Goal: Transaction & Acquisition: Obtain resource

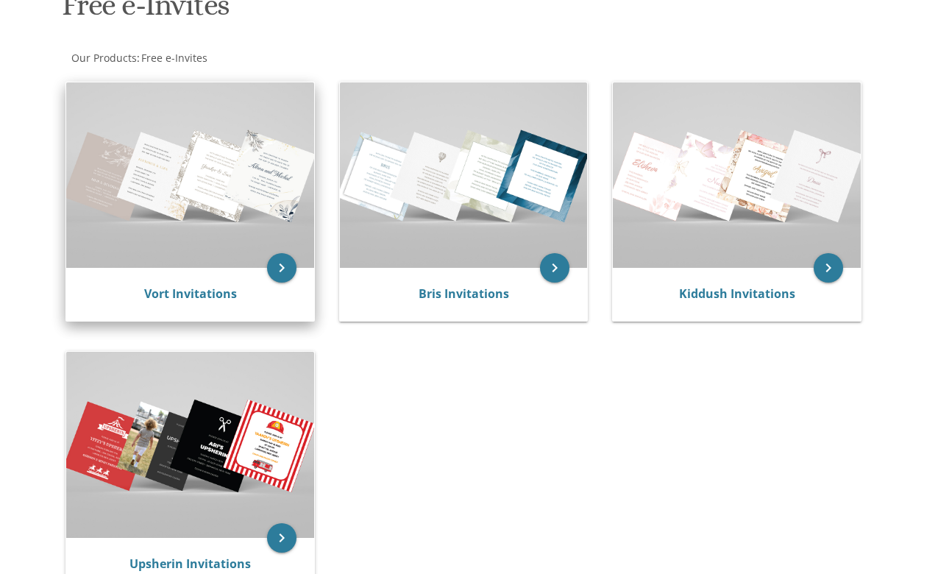
scroll to position [281, 0]
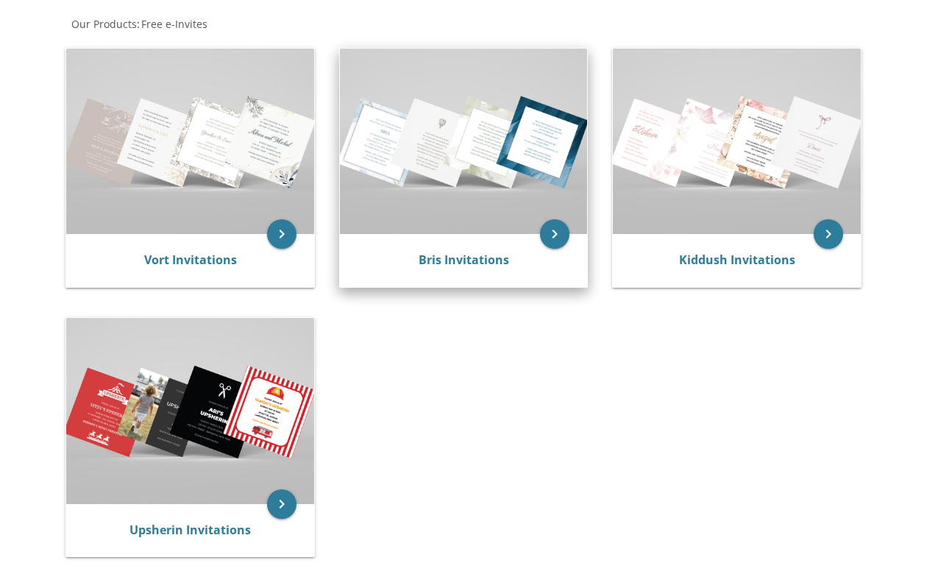
click at [487, 179] on img at bounding box center [464, 141] width 248 height 185
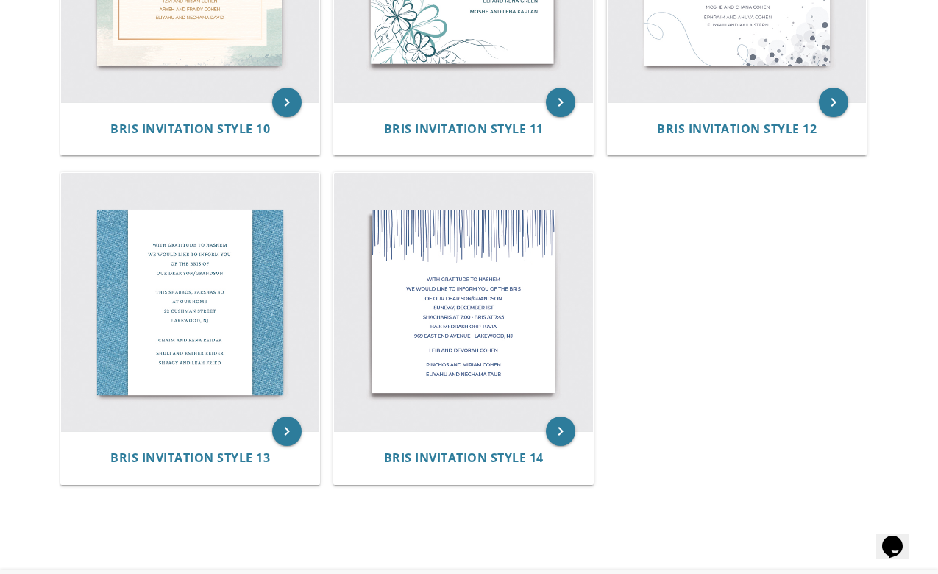
scroll to position [1541, 0]
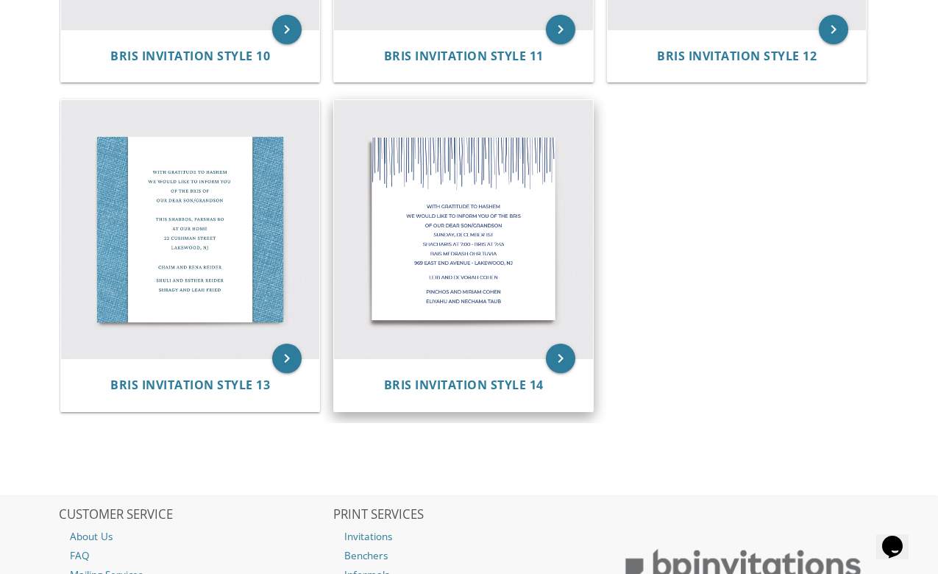
click at [466, 269] on img at bounding box center [463, 229] width 259 height 259
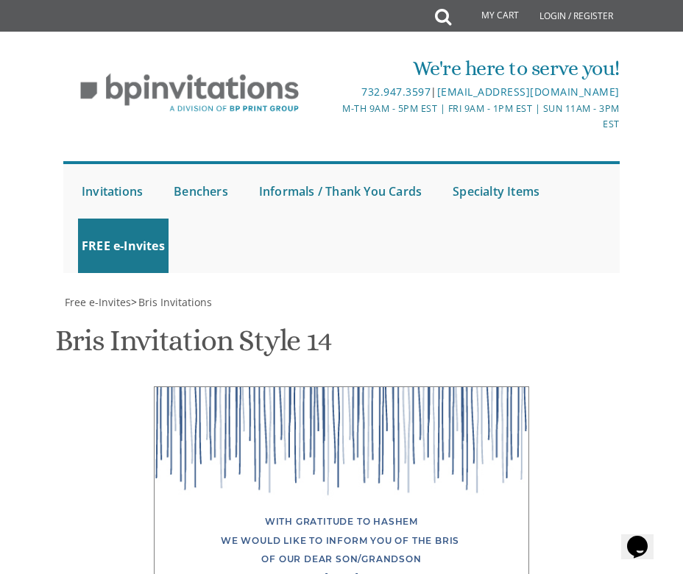
scroll to position [534, 0]
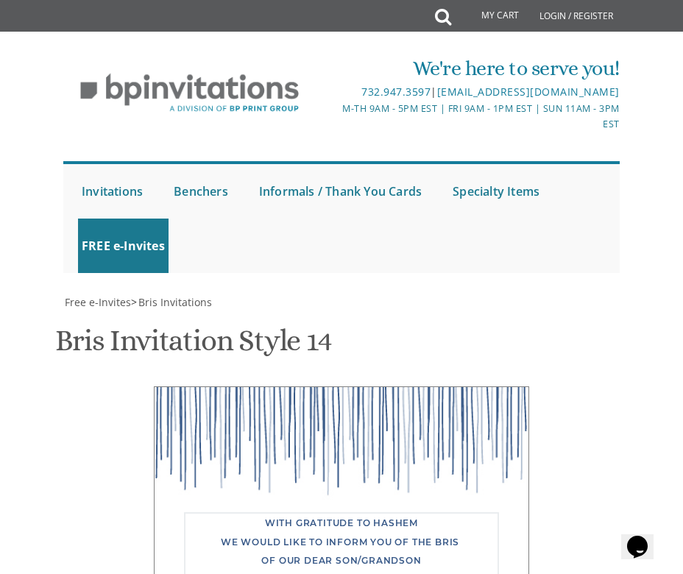
drag, startPoint x: 466, startPoint y: 369, endPoint x: 455, endPoint y: 381, distance: 16.7
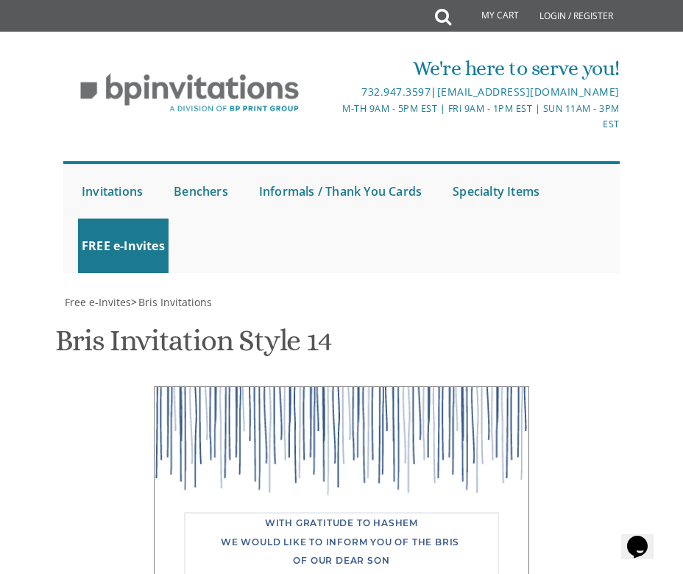
click at [609, 386] on div "With gratitude to Hashem We would like to inform you of the bris Of our dear so…" at bounding box center [341, 582] width 543 height 392
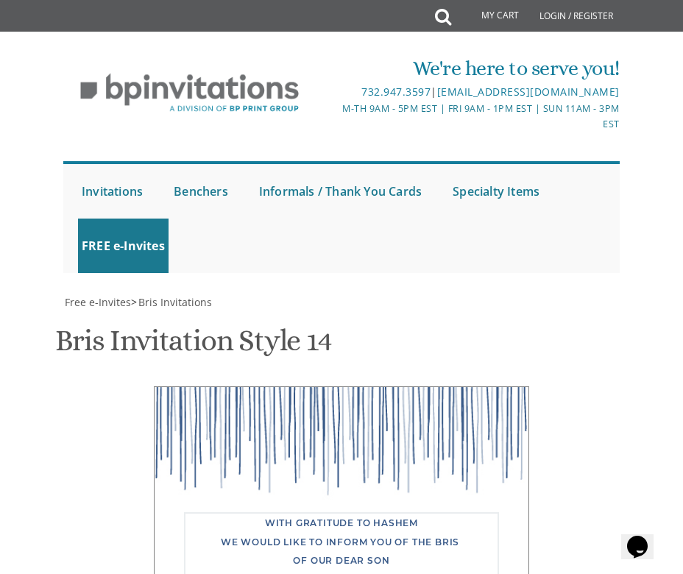
paste textarea "Bris Info, Bris Date: Wednesday, August 27th 2025 Davening Time: 7 AM Bris Time…"
drag, startPoint x: 359, startPoint y: 346, endPoint x: 276, endPoint y: 331, distance: 84.4
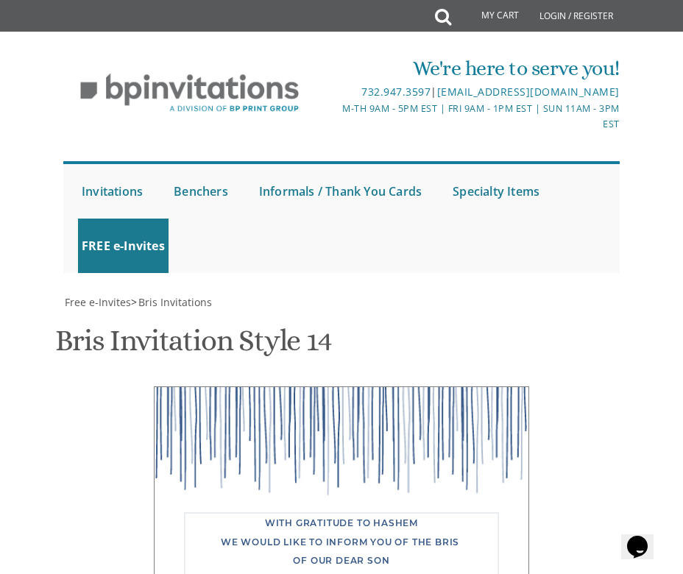
drag, startPoint x: 321, startPoint y: 369, endPoint x: 291, endPoint y: 355, distance: 32.9
drag, startPoint x: 317, startPoint y: 516, endPoint x: 268, endPoint y: 458, distance: 76.8
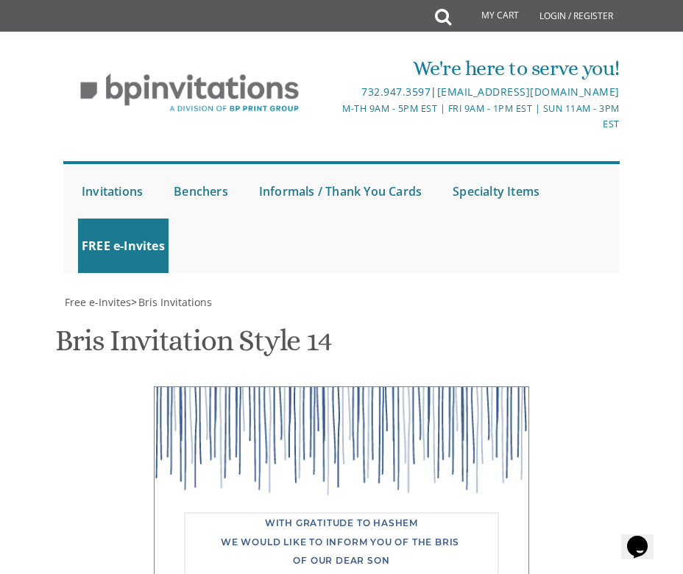
scroll to position [42, 0]
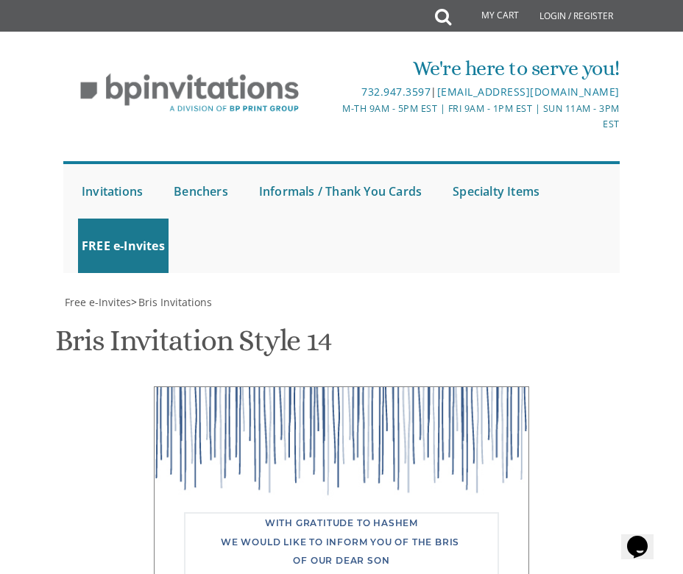
paste textarea "Avigdor"
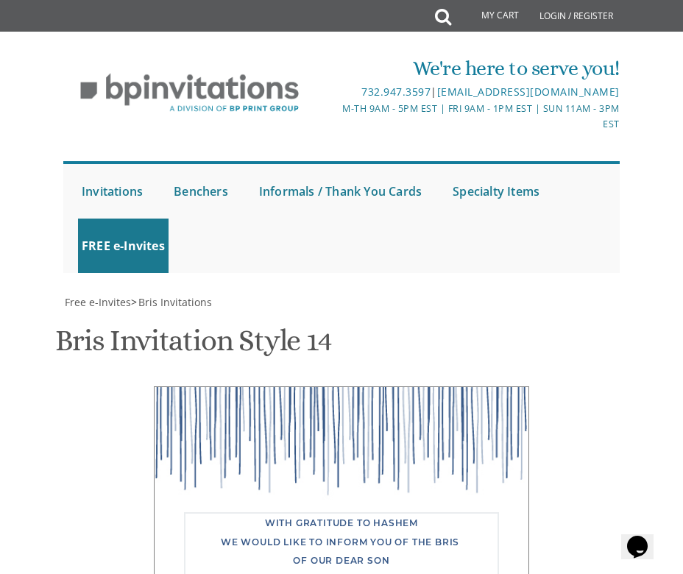
scroll to position [15, 0]
drag, startPoint x: 346, startPoint y: 416, endPoint x: 271, endPoint y: 414, distance: 75.1
drag, startPoint x: 373, startPoint y: 433, endPoint x: 264, endPoint y: 434, distance: 108.9
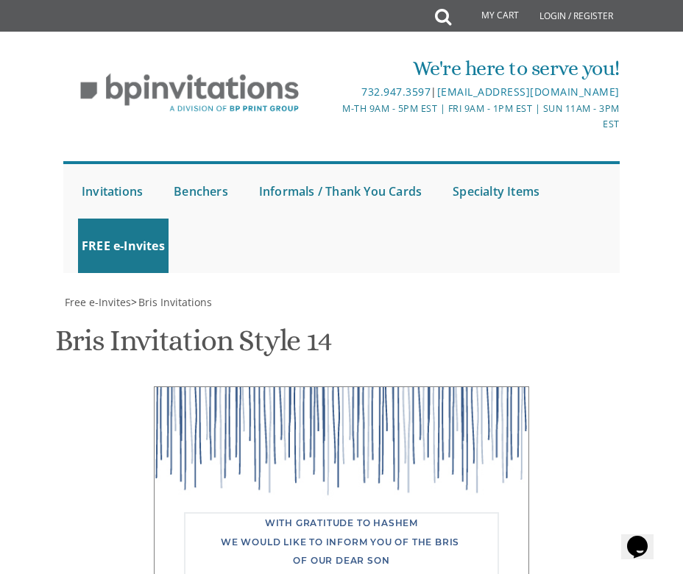
paste textarea "57 Lime Kiln Rd"
drag, startPoint x: 354, startPoint y: 418, endPoint x: 407, endPoint y: 417, distance: 53.0
drag, startPoint x: 435, startPoint y: 437, endPoint x: 358, endPoint y: 439, distance: 77.3
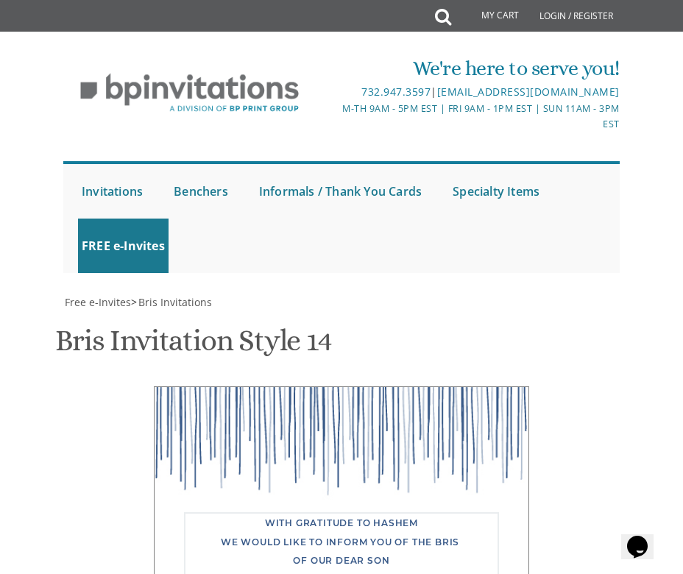
paste textarea "Suffern, NY"
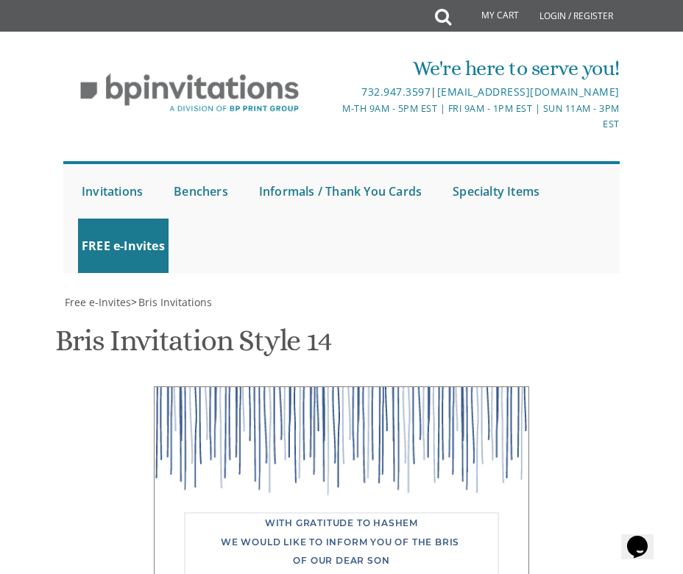
type textarea "With gratitude to Hashem We would like to inform you of the bris Of our dear so…"
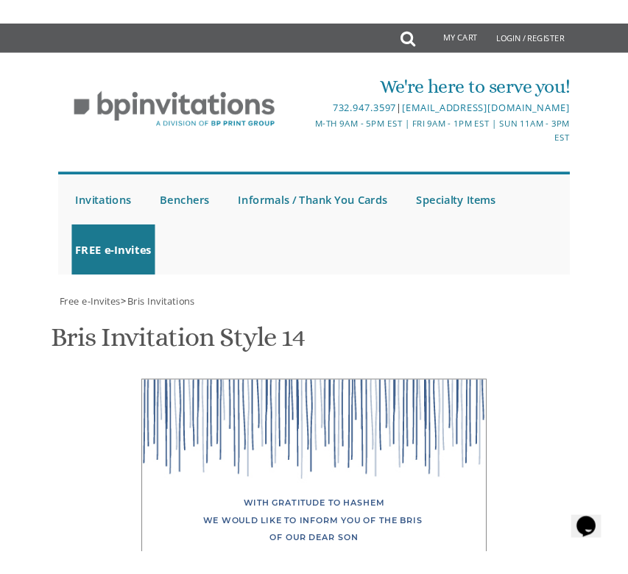
scroll to position [617, 0]
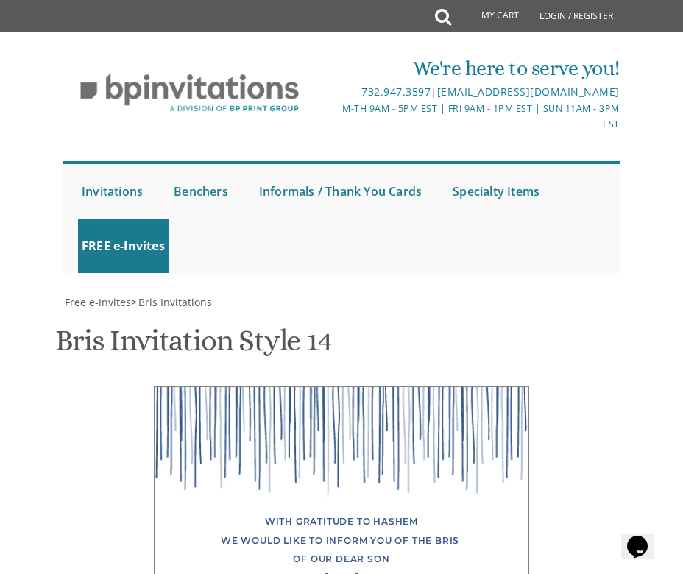
type textarea "Nosson and Miriam Lipoff"
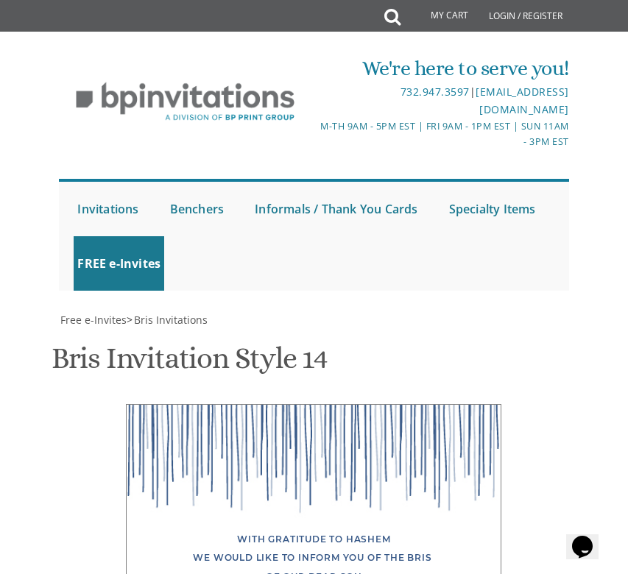
drag, startPoint x: 399, startPoint y: 458, endPoint x: 213, endPoint y: 428, distance: 188.6
type textarea "Schlusselberg and Lipoff Families"
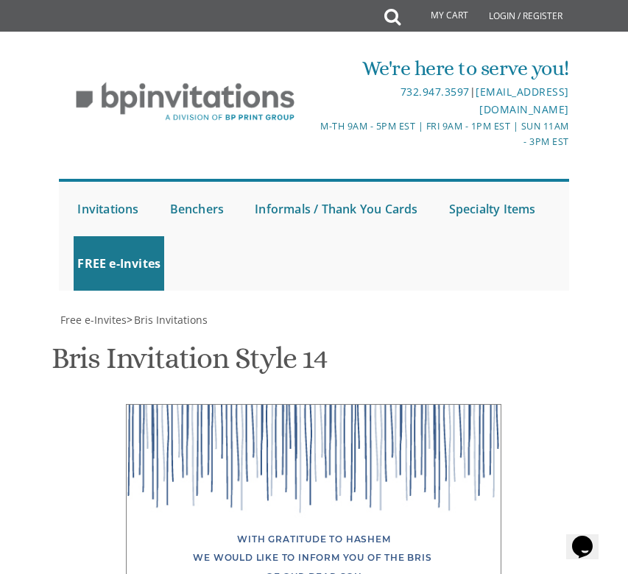
scroll to position [822, 0]
type input "bwishnivetski@gmail.com"
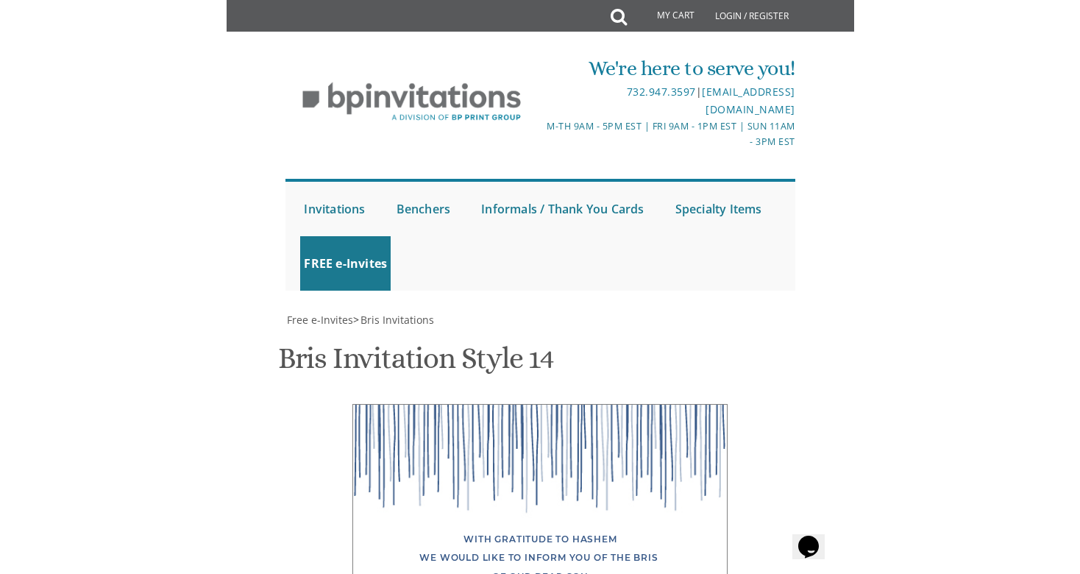
scroll to position [0, 0]
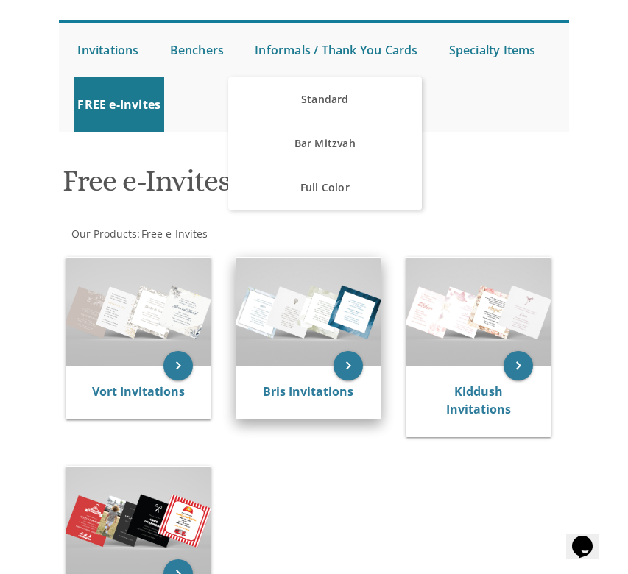
click at [297, 327] on img at bounding box center [308, 312] width 144 height 108
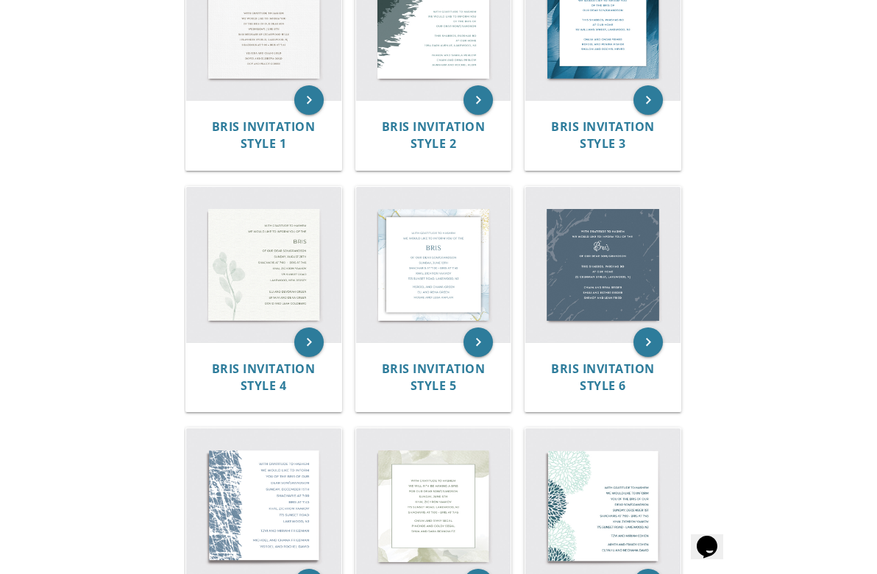
scroll to position [679, 0]
